Goal: Task Accomplishment & Management: Complete application form

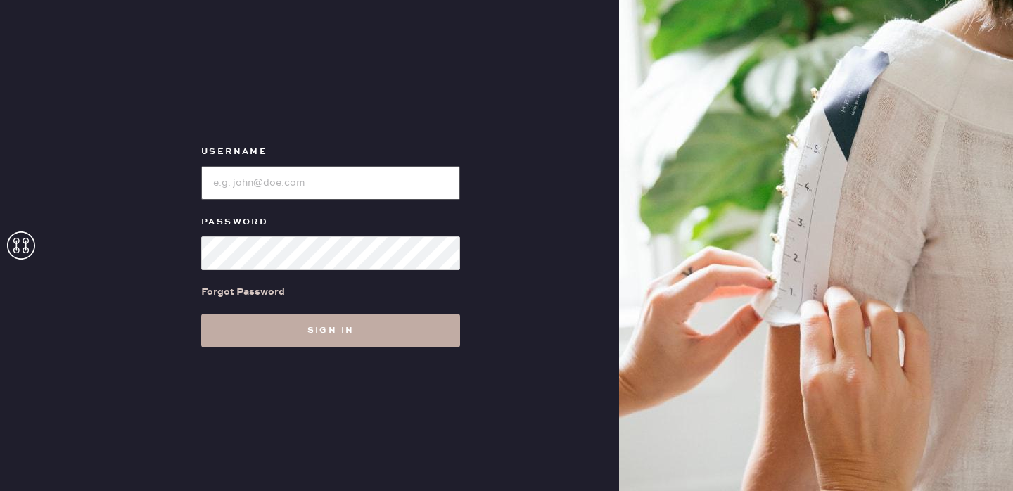
type input "reformationlowereastside"
click at [383, 339] on button "Sign in" at bounding box center [330, 331] width 259 height 34
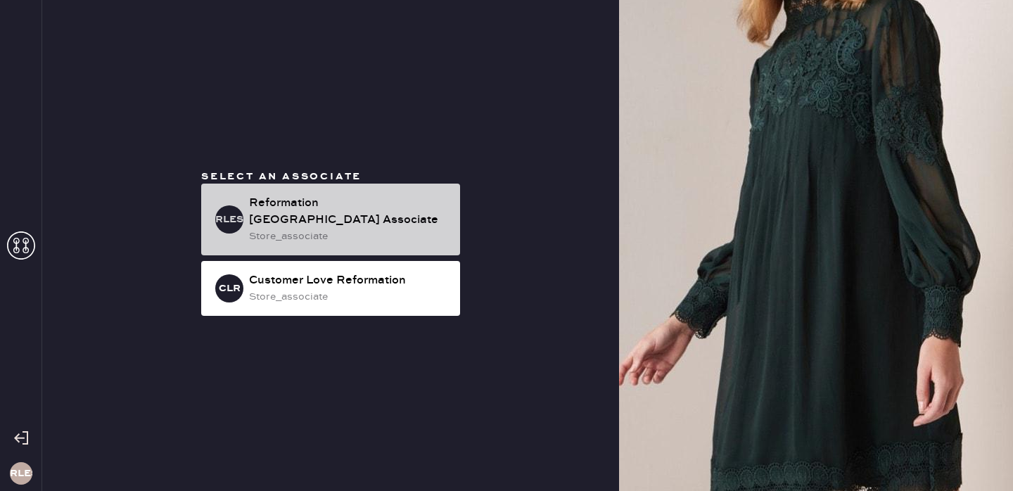
click at [383, 235] on div "store_associate" at bounding box center [349, 236] width 200 height 15
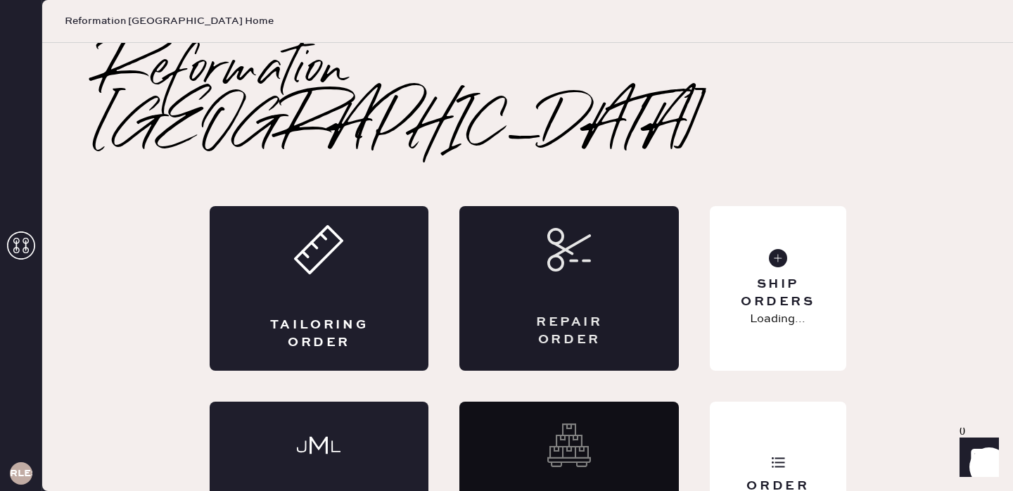
scroll to position [19, 0]
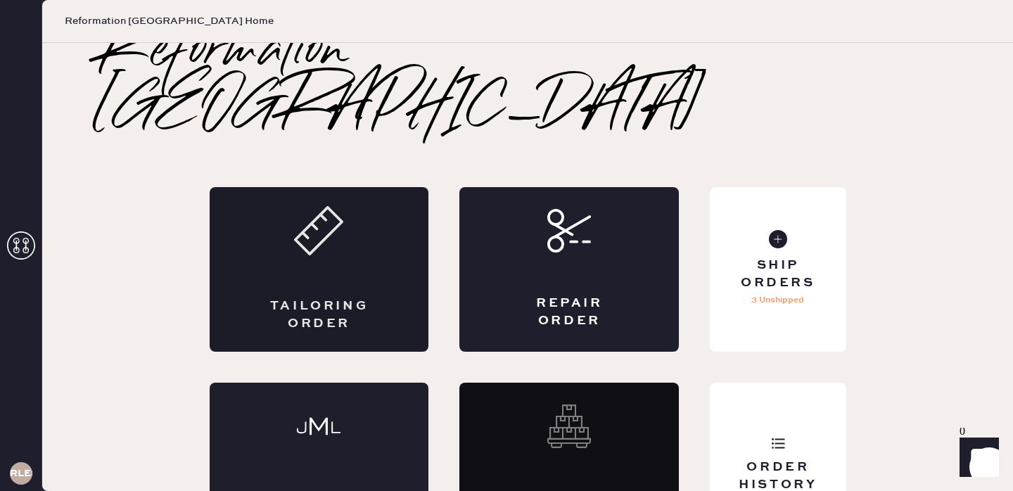
click at [346, 212] on div "Tailoring Order" at bounding box center [319, 269] width 219 height 165
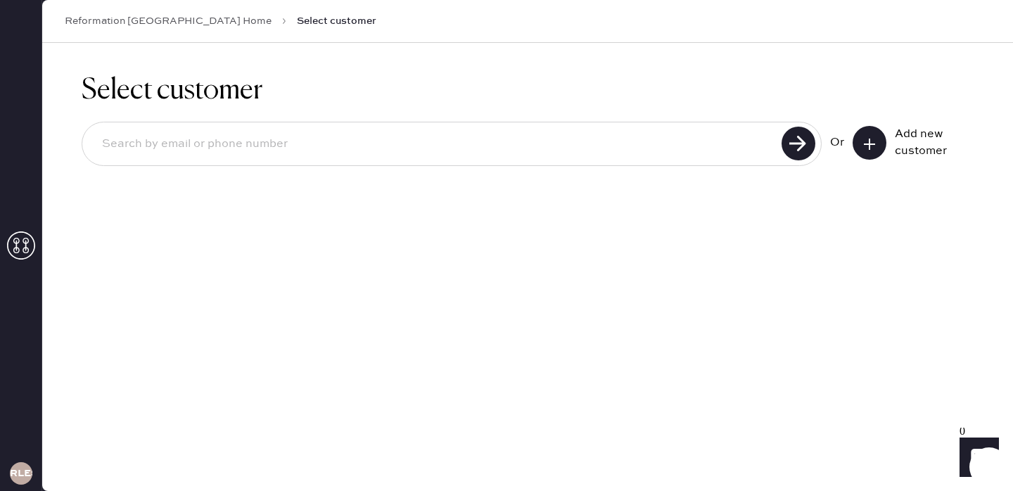
click at [694, 151] on input at bounding box center [434, 144] width 686 height 32
type input "[EMAIL_ADDRESS][DOMAIN_NAME]"
click at [788, 146] on use at bounding box center [798, 144] width 34 height 34
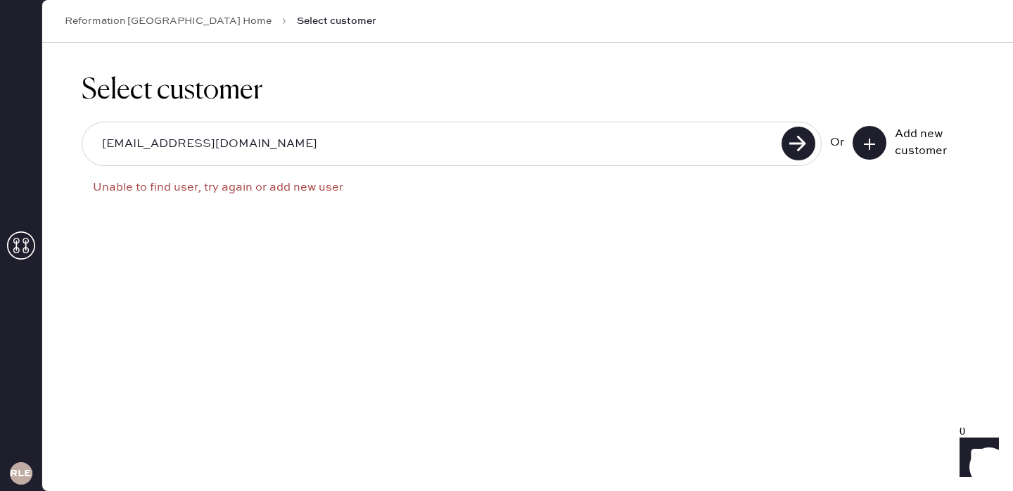
click at [271, 129] on input "[EMAIL_ADDRESS][DOMAIN_NAME]" at bounding box center [434, 144] width 686 height 32
click at [269, 136] on input "[EMAIL_ADDRESS][DOMAIN_NAME]" at bounding box center [434, 144] width 686 height 32
drag, startPoint x: 271, startPoint y: 144, endPoint x: 8, endPoint y: 144, distance: 262.3
click at [8, 144] on div "RLESA Reformation [GEOGRAPHIC_DATA] Home Select customer Select customer [EMAIL…" at bounding box center [506, 245] width 1013 height 491
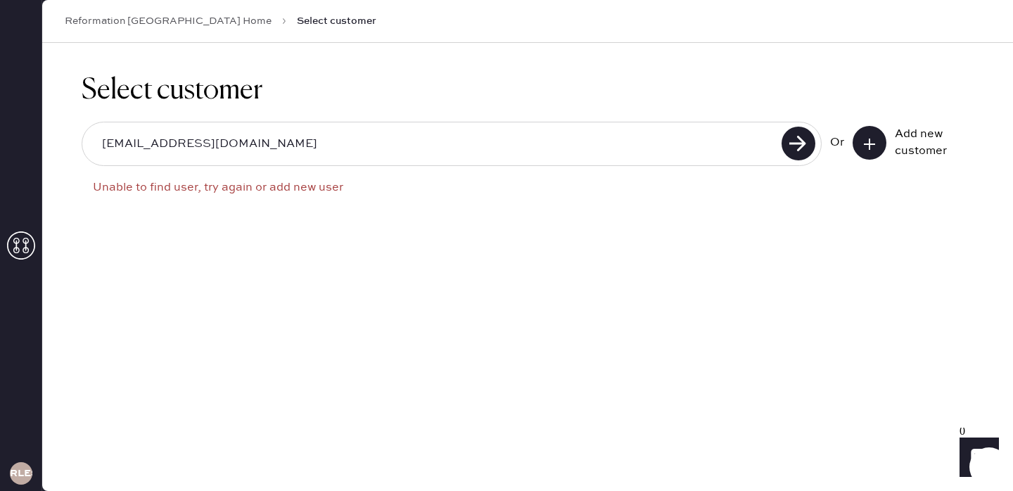
click at [865, 143] on use at bounding box center [869, 144] width 11 height 11
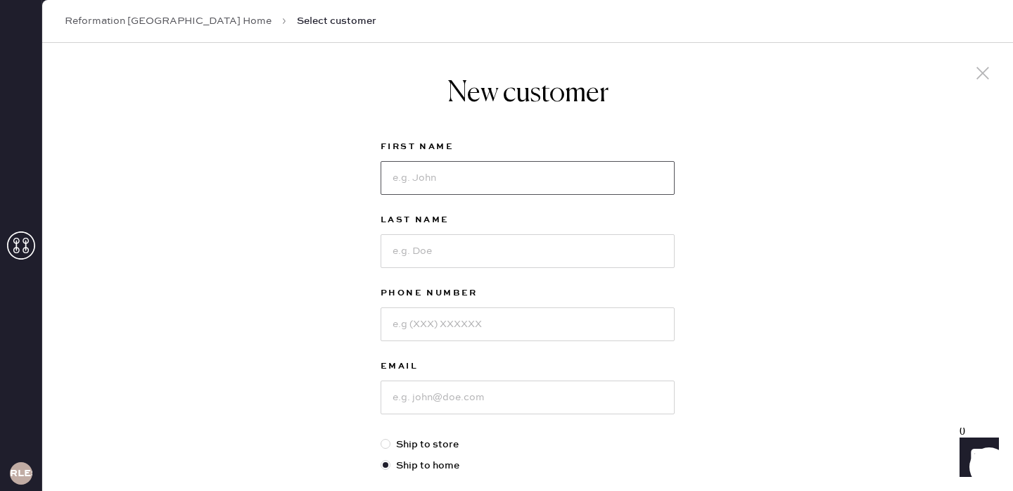
click at [441, 181] on input at bounding box center [527, 178] width 294 height 34
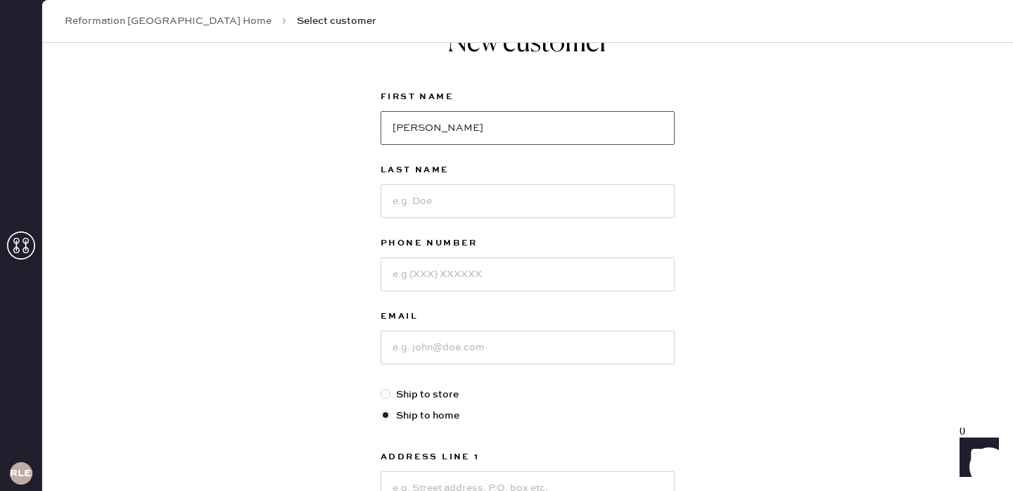
scroll to position [56, 0]
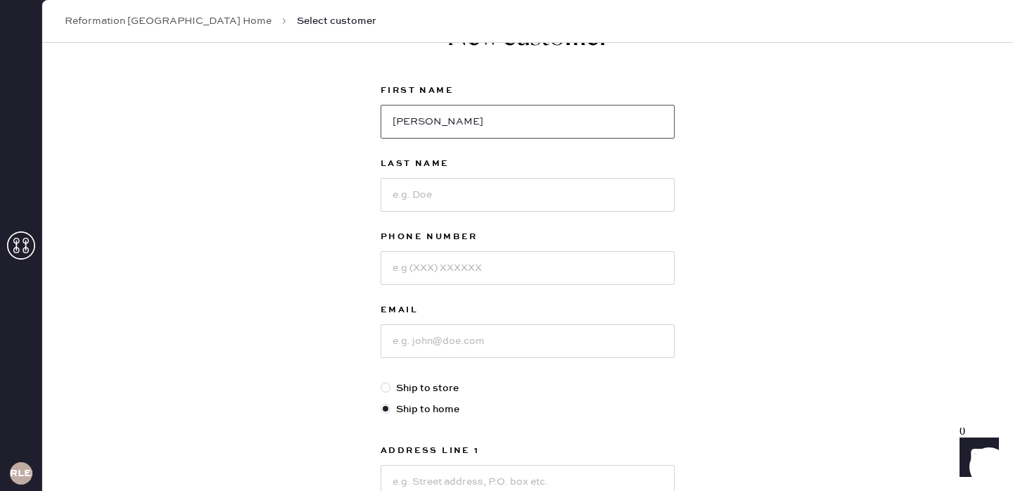
type input "[PERSON_NAME]"
click at [437, 347] on input at bounding box center [527, 341] width 294 height 34
paste input "[EMAIL_ADDRESS][DOMAIN_NAME]"
drag, startPoint x: 423, startPoint y: 343, endPoint x: 459, endPoint y: 344, distance: 35.2
click at [459, 344] on input "[EMAIL_ADDRESS][DOMAIN_NAME]" at bounding box center [527, 341] width 294 height 34
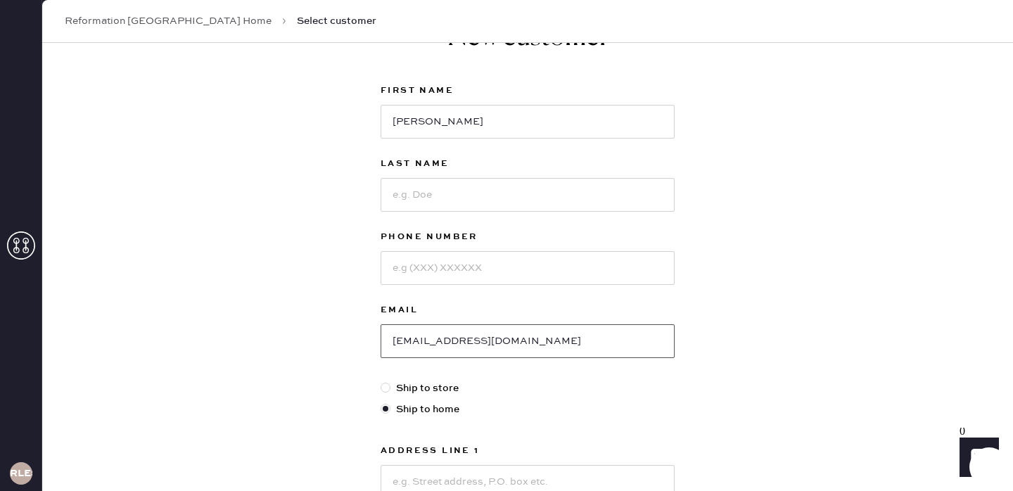
type input "[EMAIL_ADDRESS][DOMAIN_NAME]"
click at [440, 198] on input at bounding box center [527, 195] width 294 height 34
paste input "[PERSON_NAME]"
type input "[PERSON_NAME]"
click at [443, 274] on input at bounding box center [527, 268] width 294 height 34
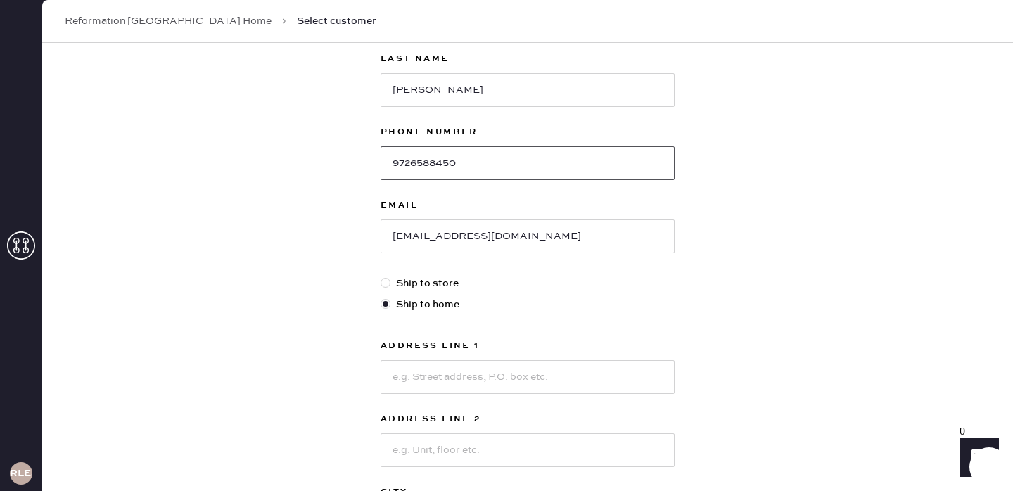
scroll to position [164, 0]
type input "9726588450"
click at [387, 280] on div at bounding box center [385, 280] width 10 height 10
click at [381, 274] on input "Ship to store" at bounding box center [380, 273] width 1 height 1
radio input "true"
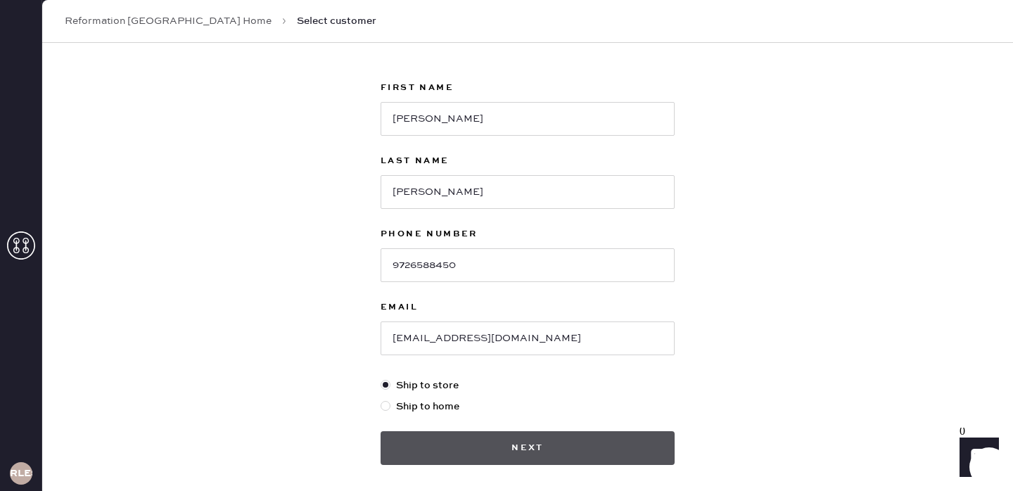
scroll to position [58, 0]
click at [484, 437] on button "Next" at bounding box center [527, 449] width 294 height 34
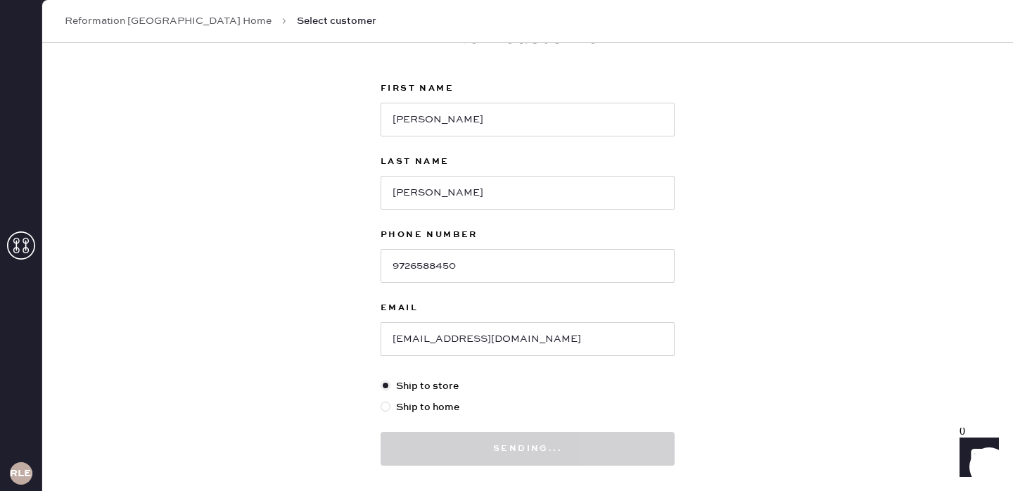
scroll to position [63, 0]
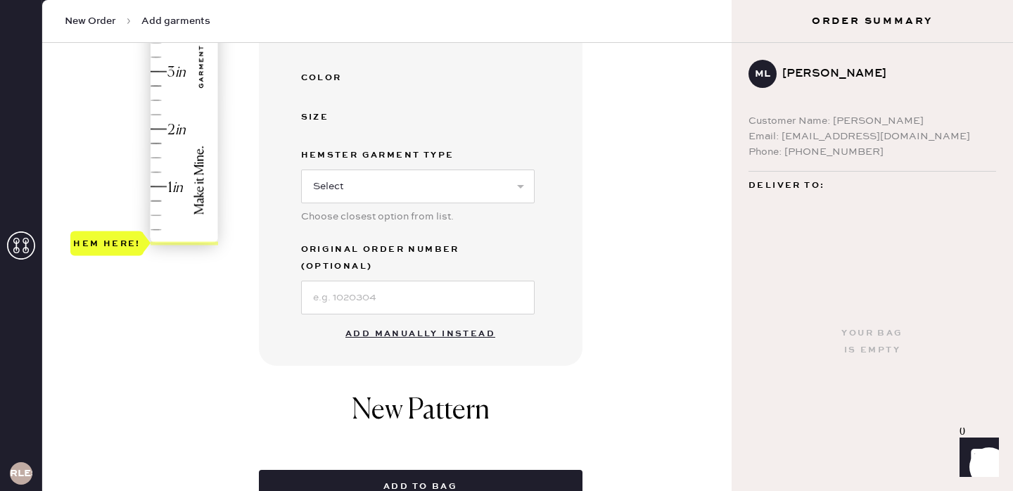
scroll to position [353, 0]
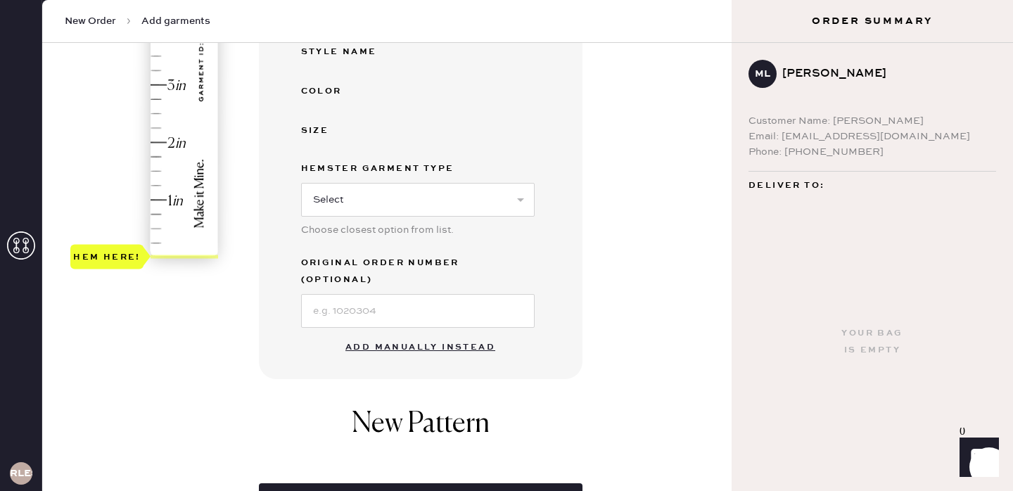
click at [428, 333] on button "Add manually instead" at bounding box center [420, 347] width 167 height 28
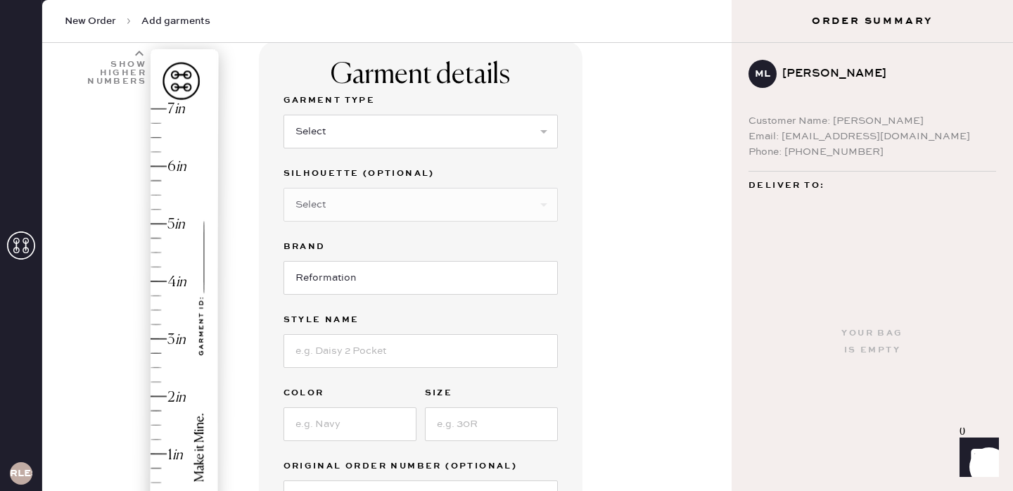
scroll to position [94, 0]
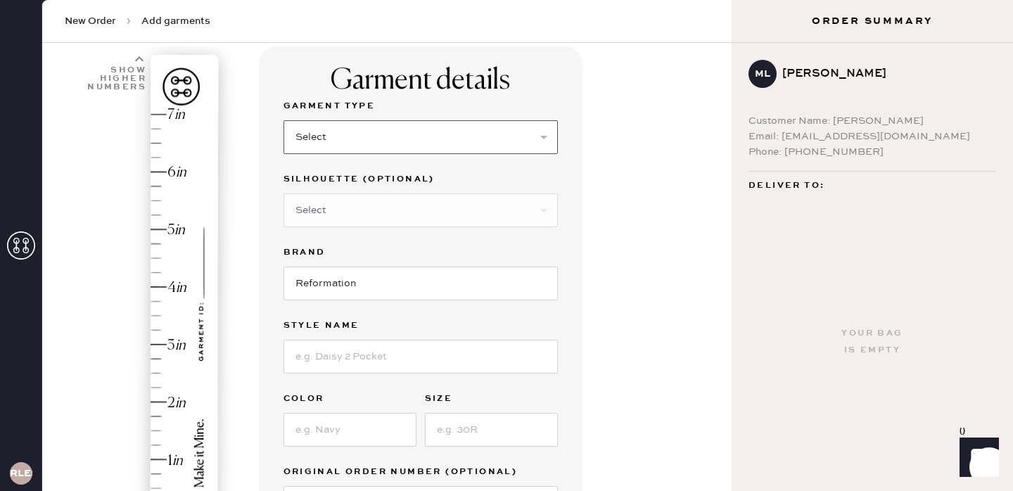
click at [411, 135] on select "Select Basic Skirt Jeans Leggings Pants Shorts Basic Sleeved Dress Basic Sleeve…" at bounding box center [420, 137] width 274 height 34
select select "2"
click at [369, 204] on select "Select Shorts Cropped Flare Boot Cut Straight Skinny Other" at bounding box center [420, 210] width 274 height 34
select select "other"
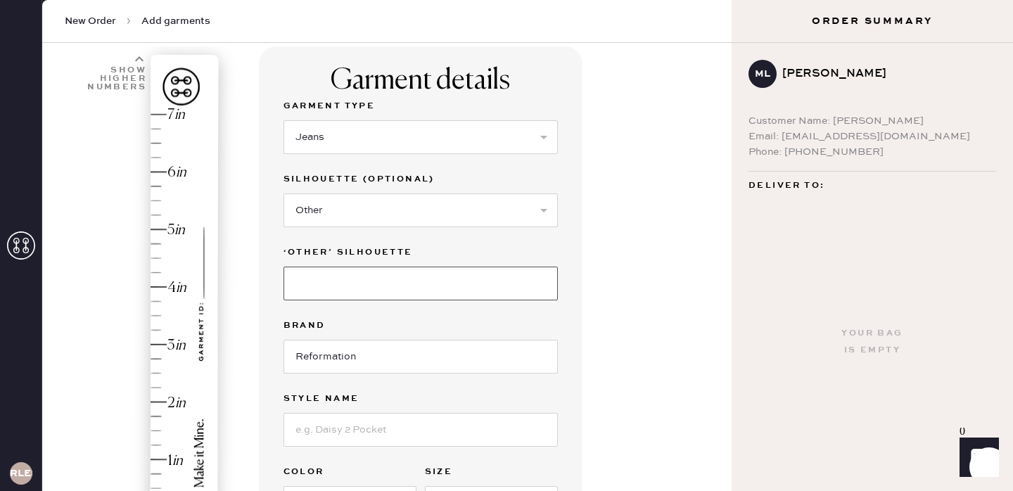
click at [350, 283] on input at bounding box center [420, 284] width 274 height 34
type input "Wide leg"
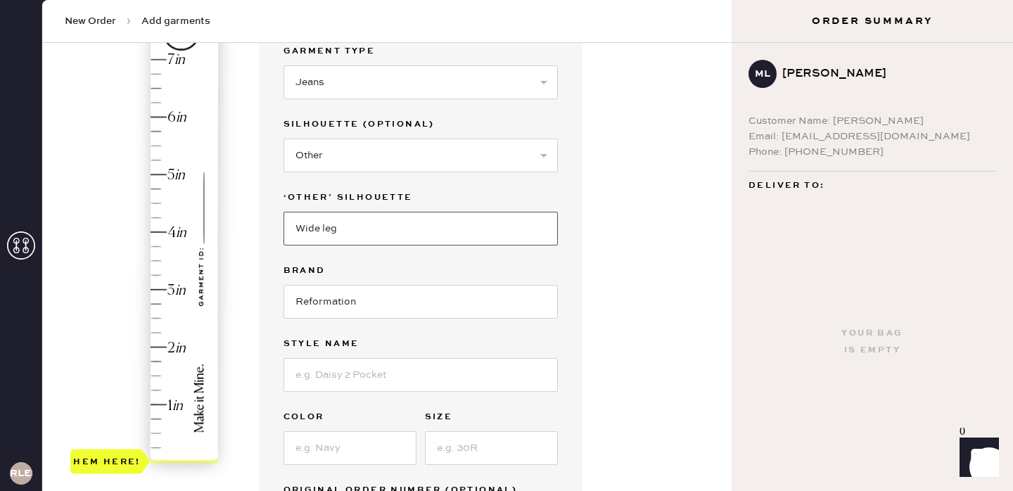
scroll to position [161, 0]
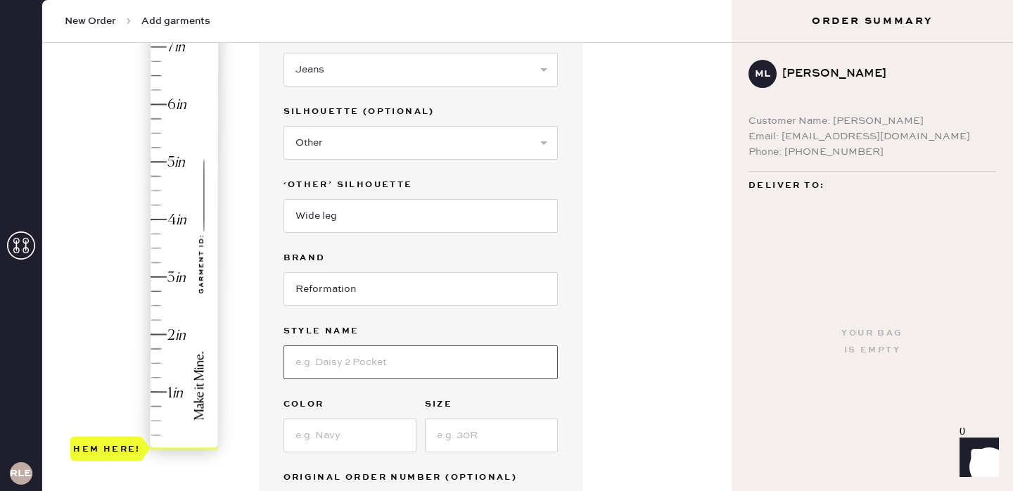
click at [358, 371] on input at bounding box center [420, 362] width 274 height 34
paste input "[PERSON_NAME] High Rise Slouchy Wide Leg Jeans"
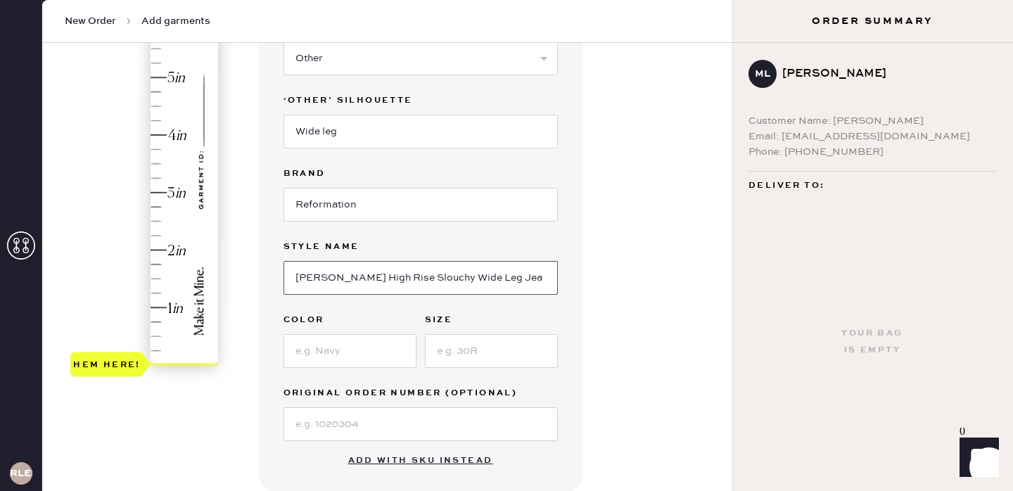
scroll to position [276, 0]
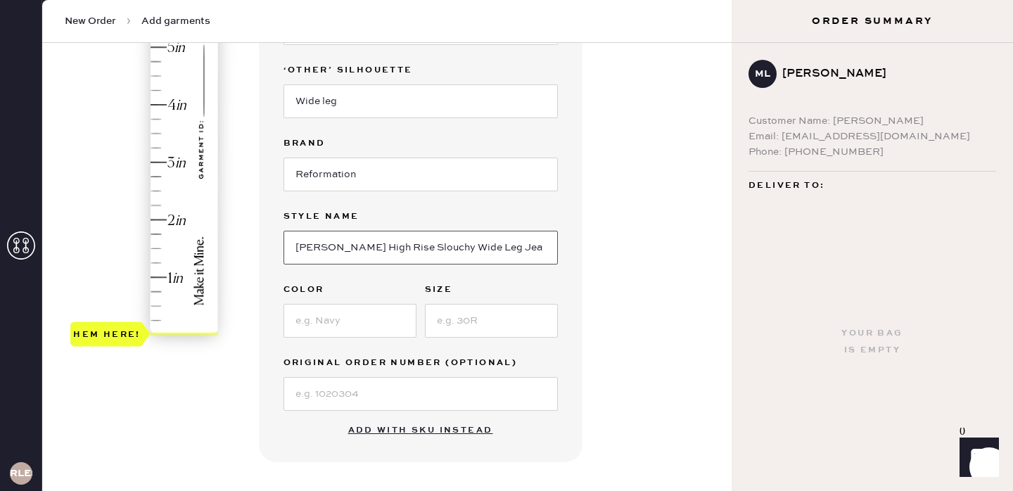
type input "[PERSON_NAME] High Rise Slouchy Wide Leg Jeans"
click at [331, 327] on input at bounding box center [349, 321] width 133 height 34
paste input "Chesapeake Studded"
type input "Chesapeake Studded"
click at [482, 324] on input at bounding box center [491, 321] width 133 height 34
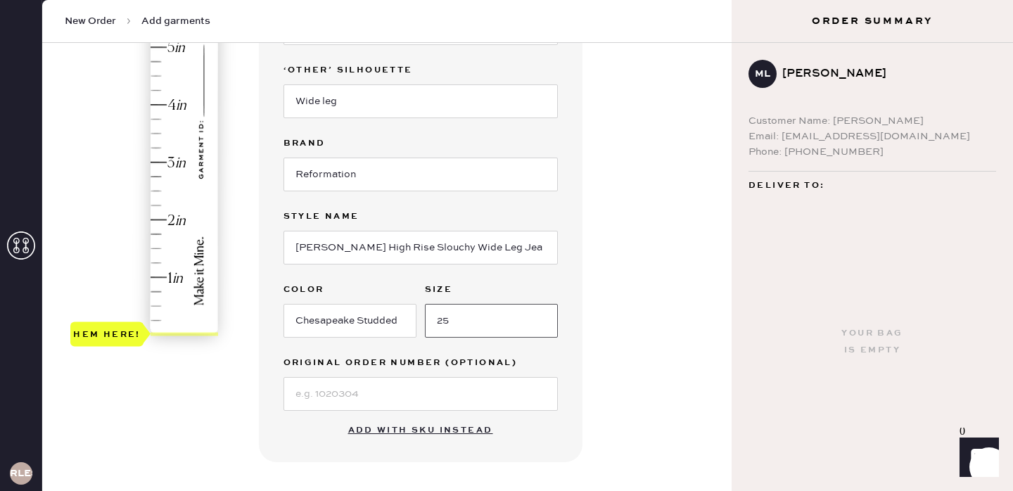
type input "25"
click at [419, 388] on input at bounding box center [420, 394] width 274 height 34
click at [198, 342] on div "1 in 2 in 3 in 4 in 5 in 6 in 7 in Show higher numbers Show lower numbers Hem h…" at bounding box center [145, 119] width 150 height 492
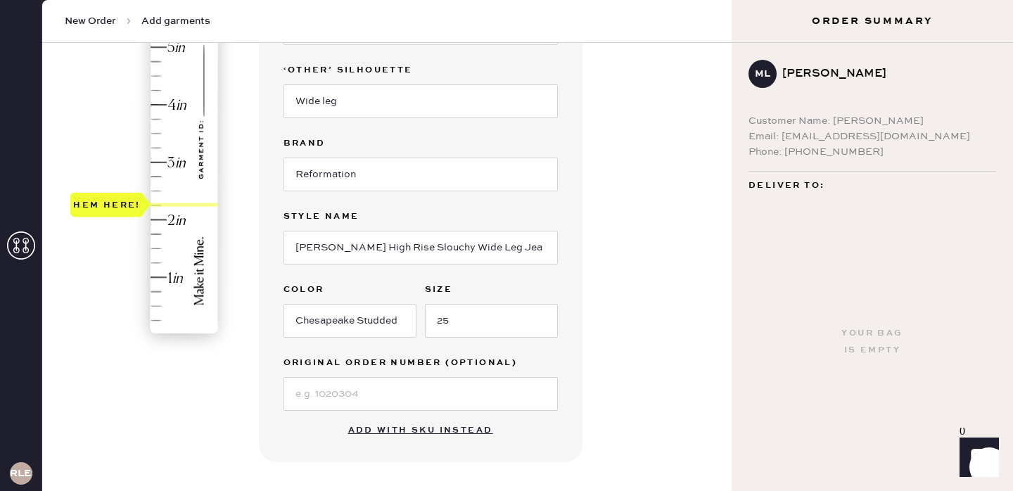
type input "2.5"
drag, startPoint x: 118, startPoint y: 331, endPoint x: 120, endPoint y: 192, distance: 138.6
click at [120, 192] on div "Hem here!" at bounding box center [107, 190] width 68 height 17
click at [126, 392] on div "1 in 2 in 3 in 4 in 5 in 6 in 7 in Show higher numbers Show lower numbers Hem h…" at bounding box center [122, 300] width 104 height 872
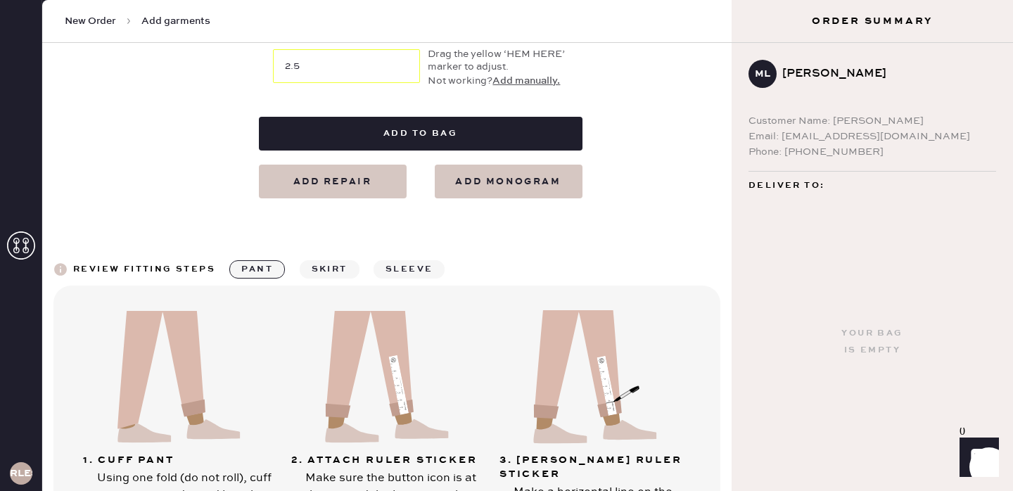
scroll to position [761, 0]
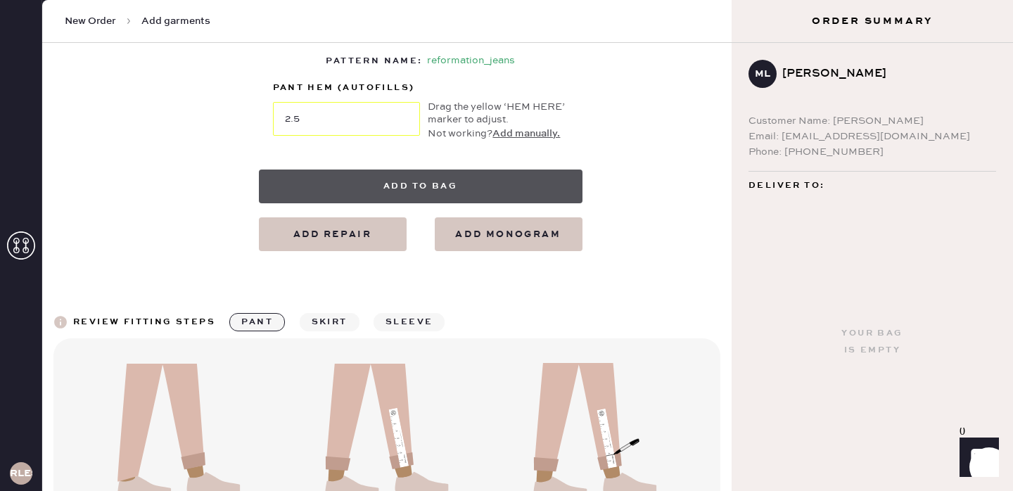
click at [449, 185] on button "Add to bag" at bounding box center [421, 186] width 324 height 34
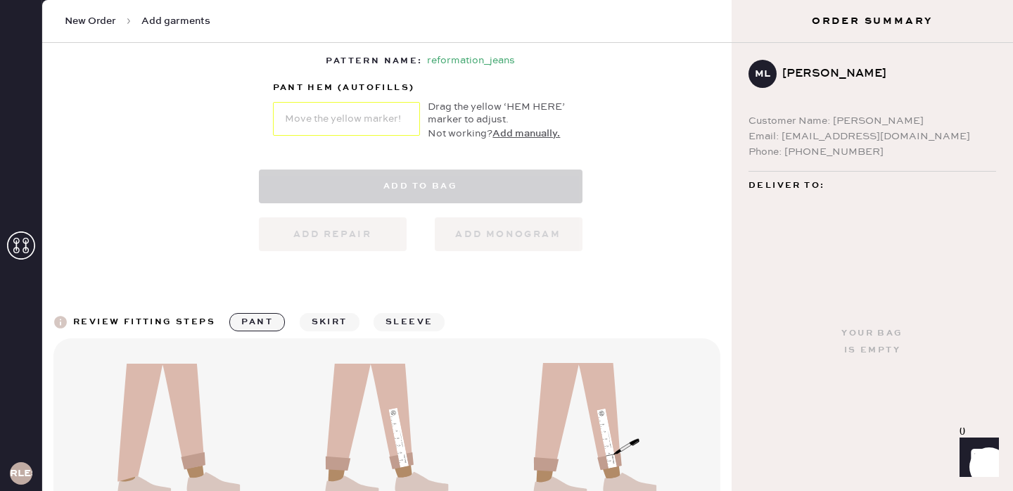
select select "2"
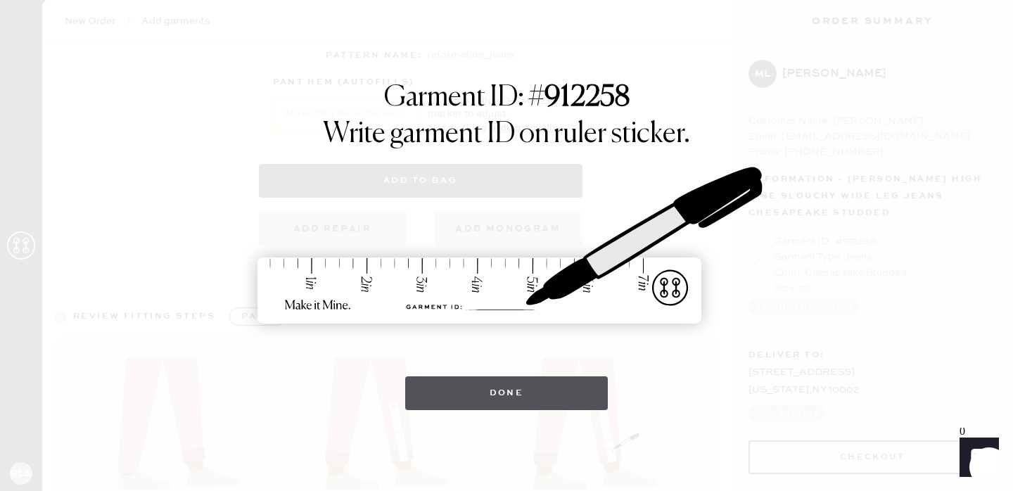
click at [565, 392] on button "Done" at bounding box center [506, 393] width 203 height 34
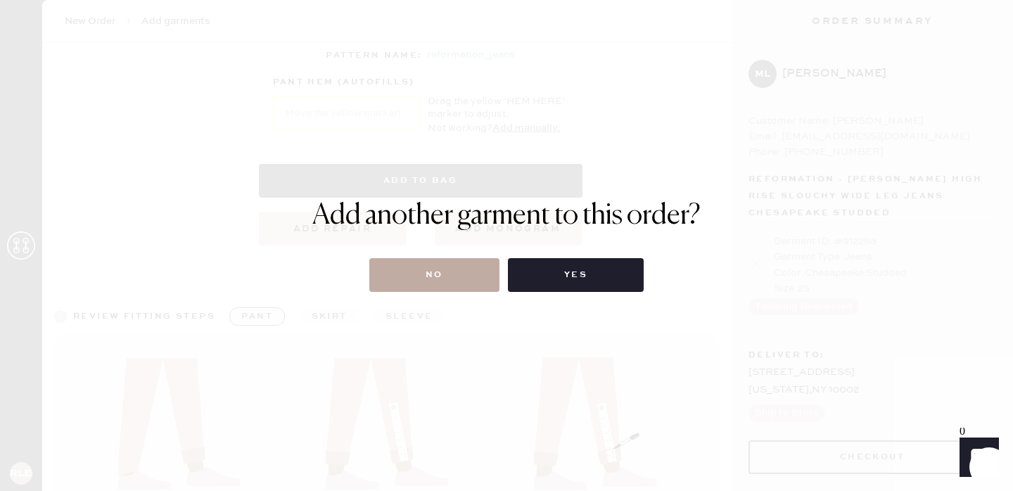
click at [478, 284] on button "No" at bounding box center [434, 275] width 130 height 34
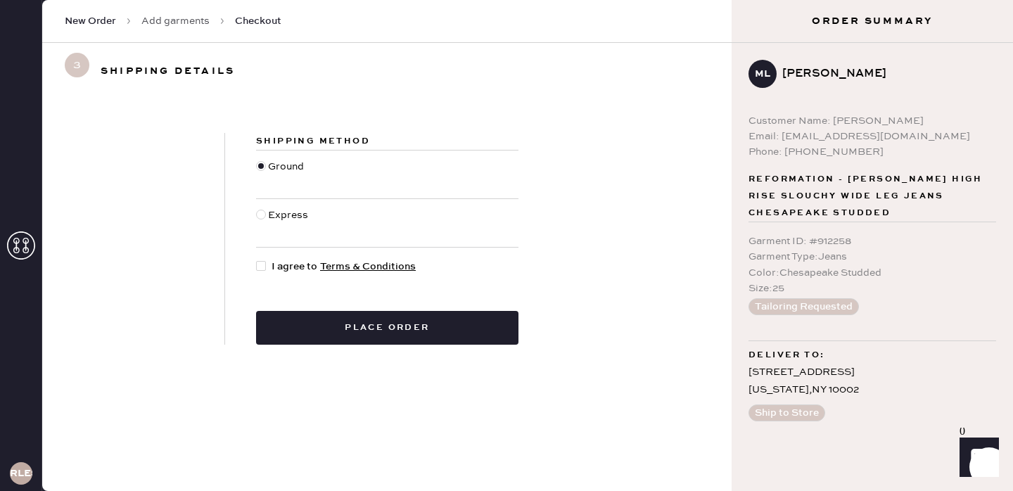
click at [262, 274] on div "Shipping Method Ground Express I agree to Terms & Conditions Place order" at bounding box center [387, 239] width 324 height 212
click at [262, 266] on div at bounding box center [261, 266] width 10 height 10
click at [257, 260] on input "I agree to Terms & Conditions" at bounding box center [256, 259] width 1 height 1
checkbox input "true"
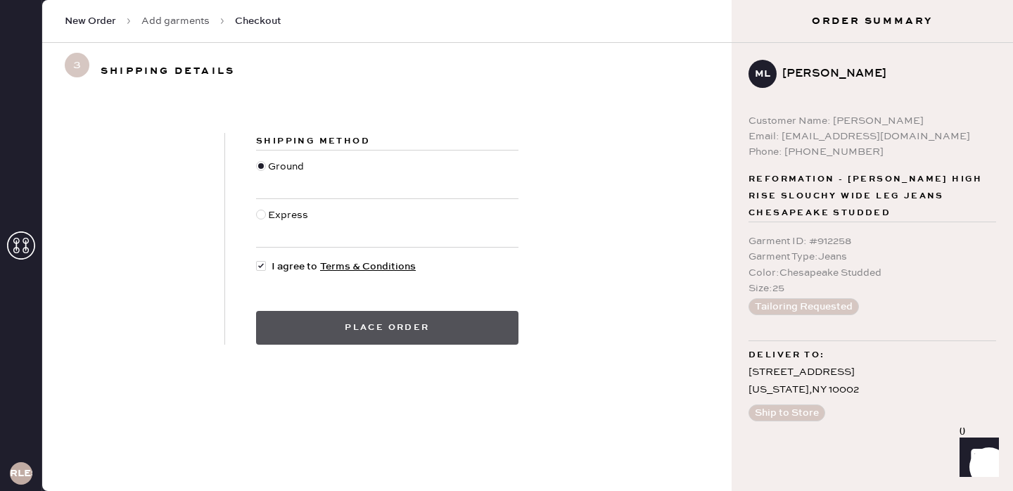
click at [324, 329] on button "Place order" at bounding box center [387, 328] width 262 height 34
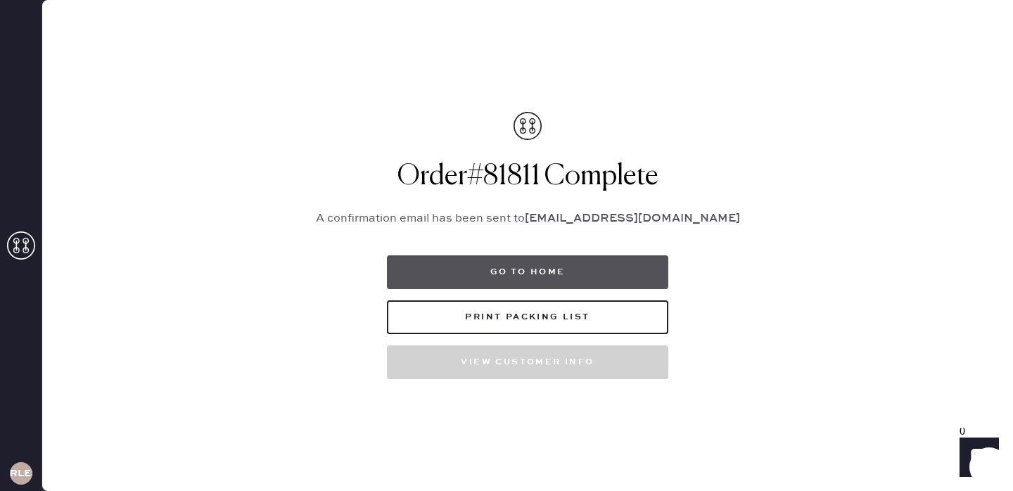
click at [563, 278] on button "Go to home" at bounding box center [527, 272] width 281 height 34
